Goal: Subscribe to service/newsletter

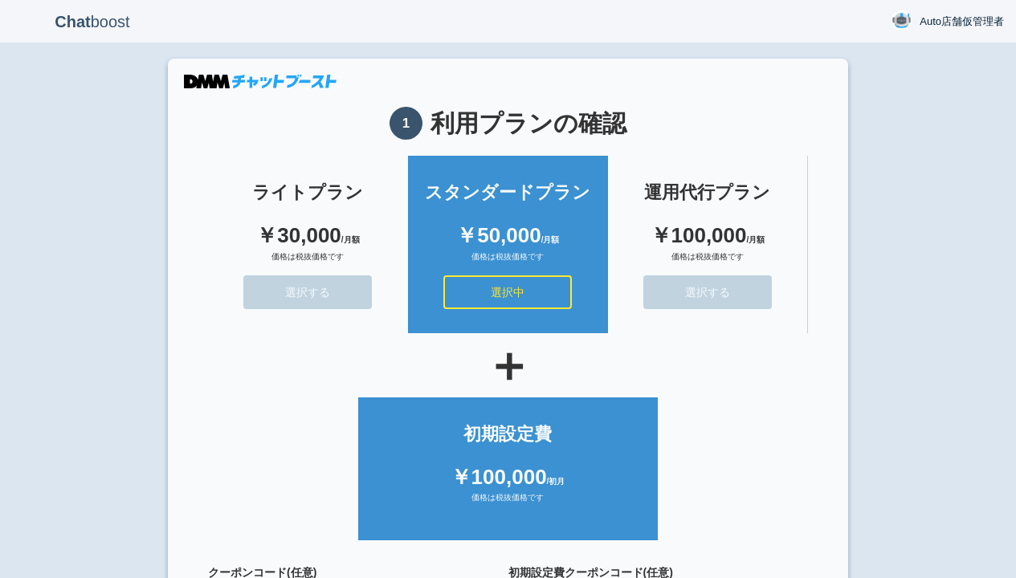
scroll to position [144, 0]
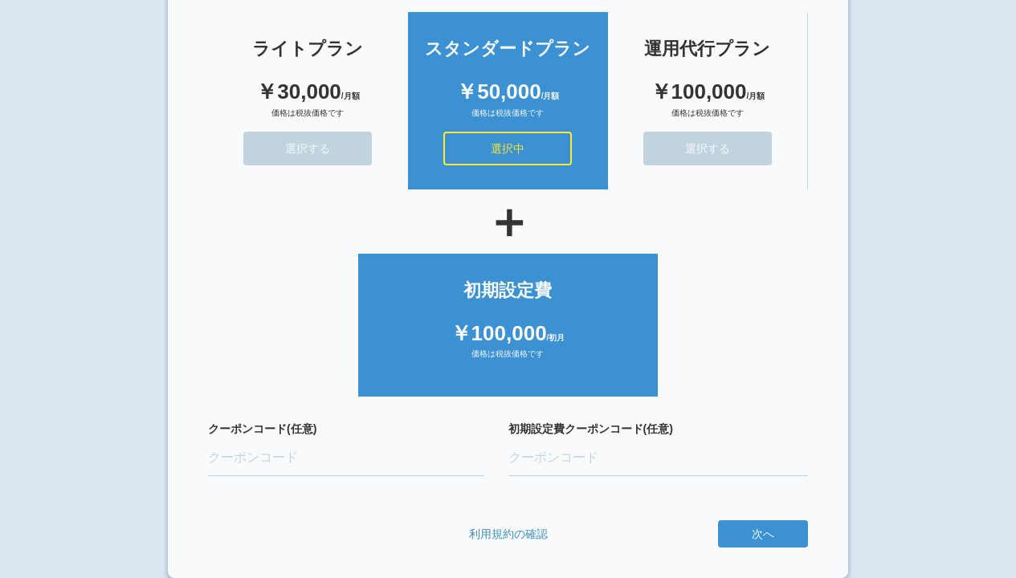
click at [0, 0] on button "次へ" at bounding box center [0, 0] width 0 height 0
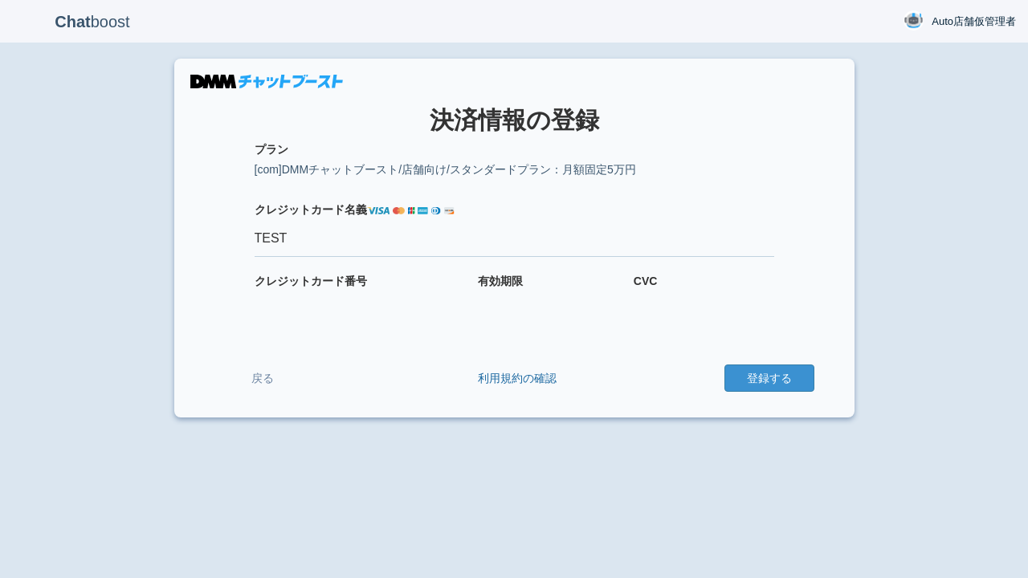
type input "TEST"
click at [768, 378] on button "登録する" at bounding box center [769, 377] width 90 height 27
